Goal: Communication & Community: Answer question/provide support

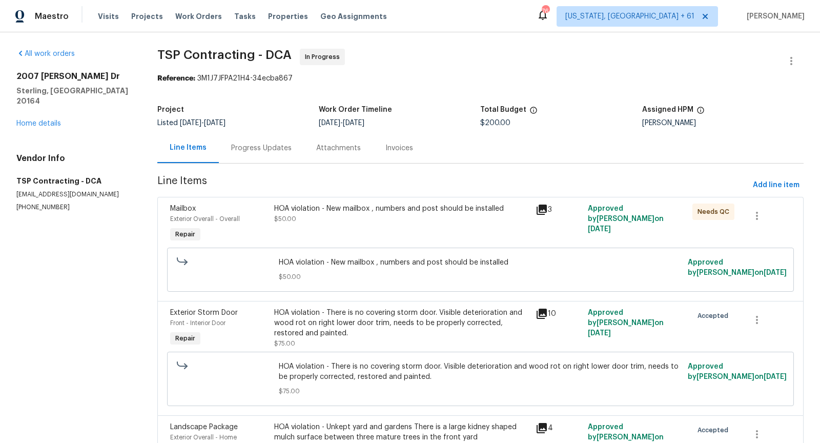
click at [263, 149] on div "Progress Updates" at bounding box center [261, 148] width 60 height 10
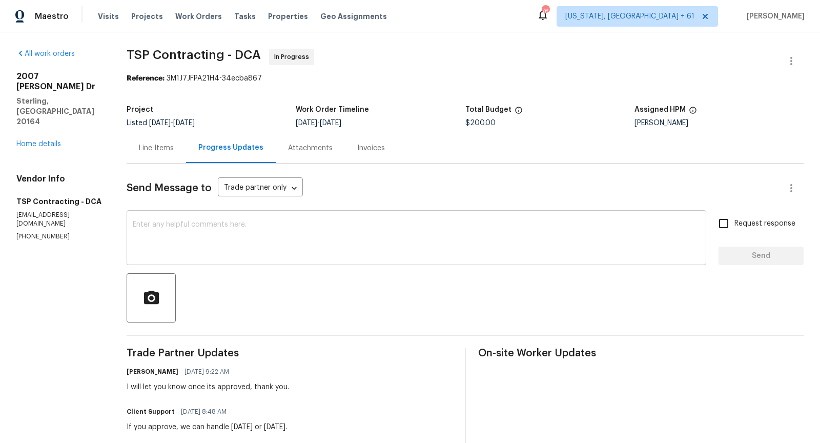
click at [262, 241] on textarea at bounding box center [416, 239] width 567 height 36
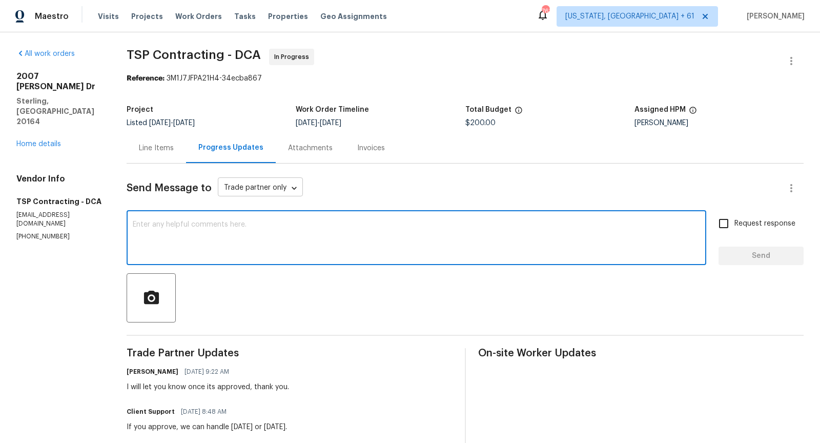
paste textarea "Mailbox number correct, wood rot and painting $250"
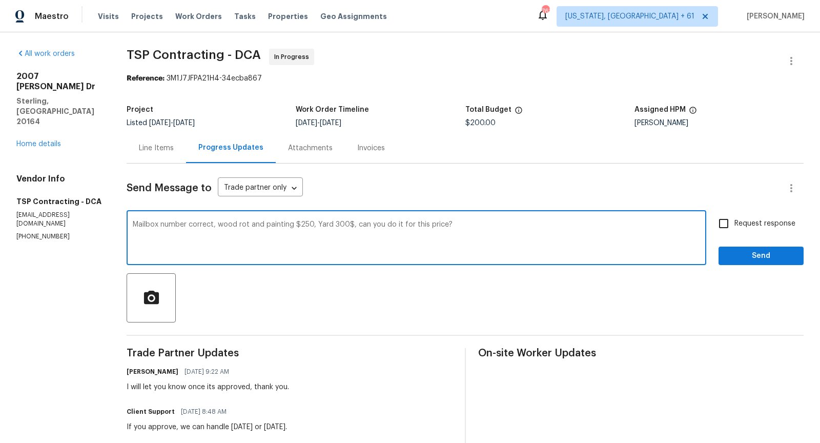
type textarea "Mailbox number correct, wood rot and painting $250, Yard 300$, can you do it fo…"
click at [727, 220] on input "Request response" at bounding box center [724, 224] width 22 height 22
checkbox input "true"
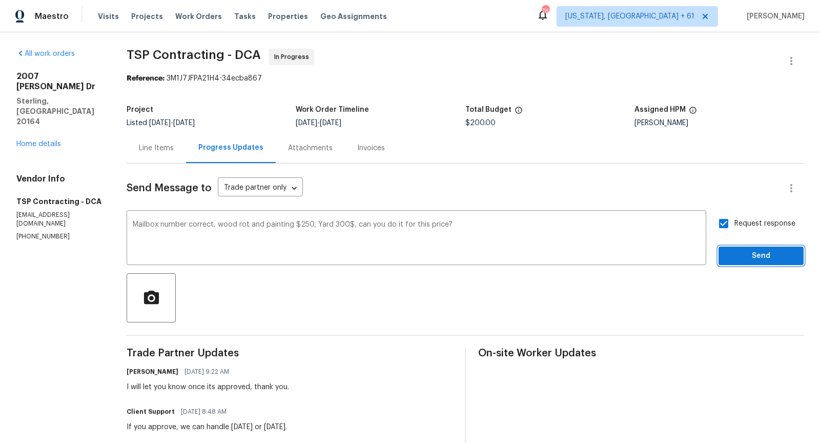
click at [739, 247] on button "Send" at bounding box center [761, 256] width 85 height 19
